Goal: Navigation & Orientation: Go to known website

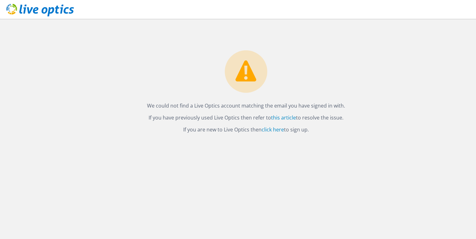
click at [60, 14] on icon at bounding box center [40, 10] width 68 height 13
